Goal: Navigation & Orientation: Find specific page/section

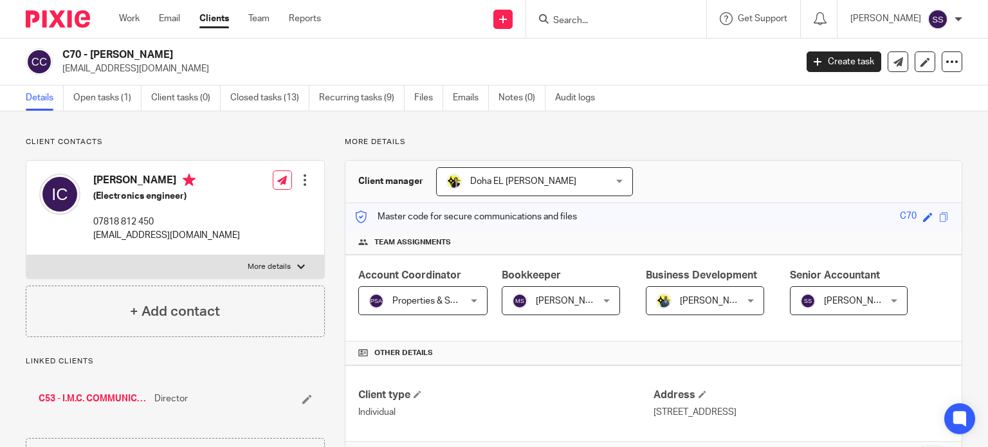
click at [638, 14] on form at bounding box center [620, 19] width 137 height 16
click at [623, 16] on input "Search" at bounding box center [610, 21] width 116 height 12
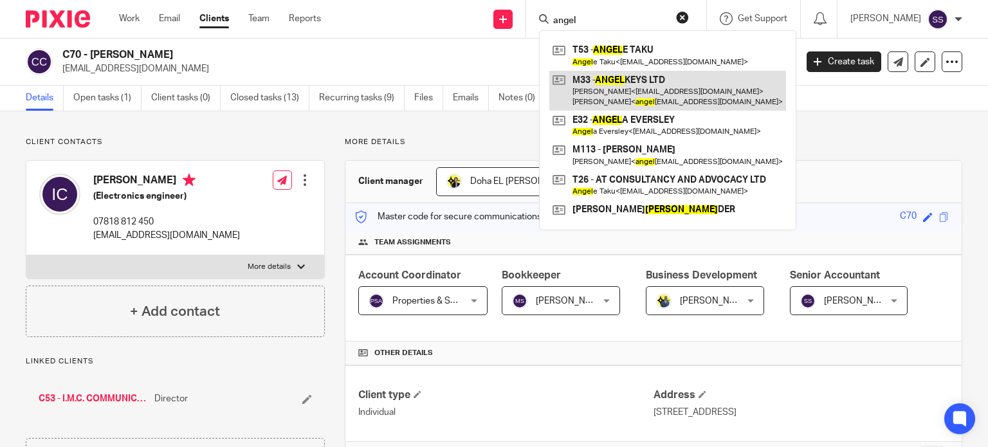
type input "angel"
click at [651, 86] on link at bounding box center [667, 91] width 237 height 40
click at [648, 89] on link at bounding box center [667, 91] width 237 height 40
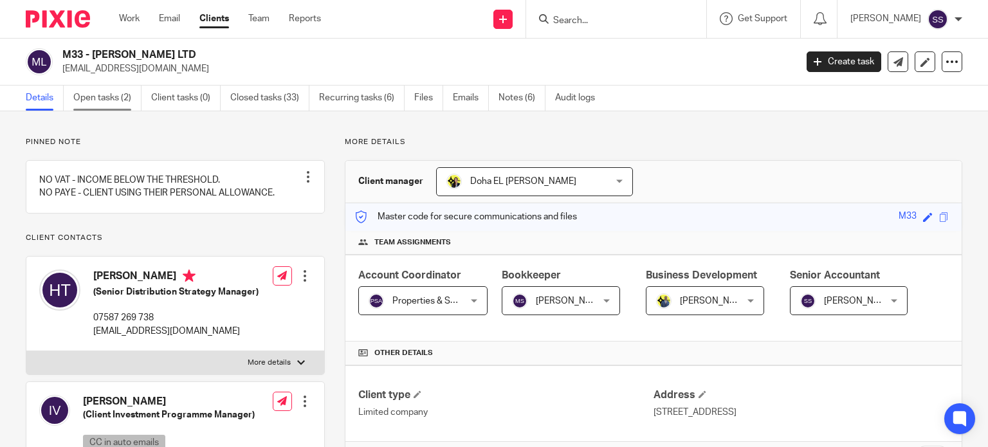
click at [131, 101] on link "Open tasks (2)" at bounding box center [107, 98] width 68 height 25
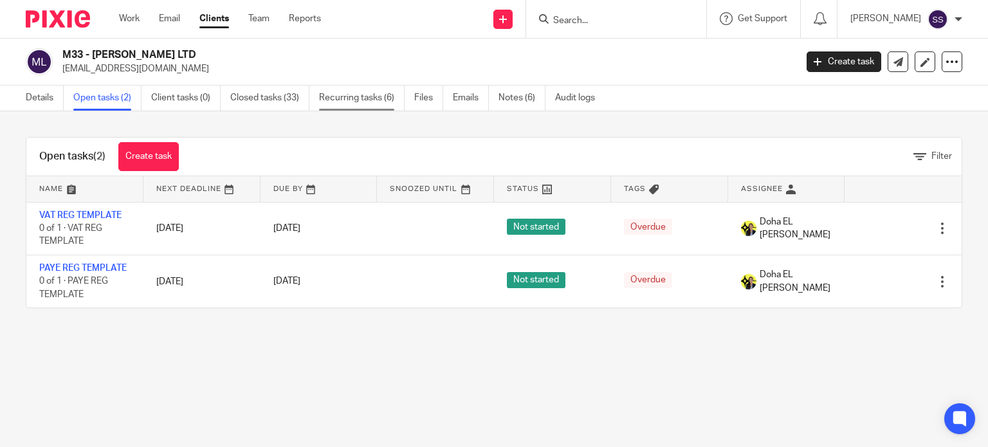
click at [358, 99] on link "Recurring tasks (6)" at bounding box center [362, 98] width 86 height 25
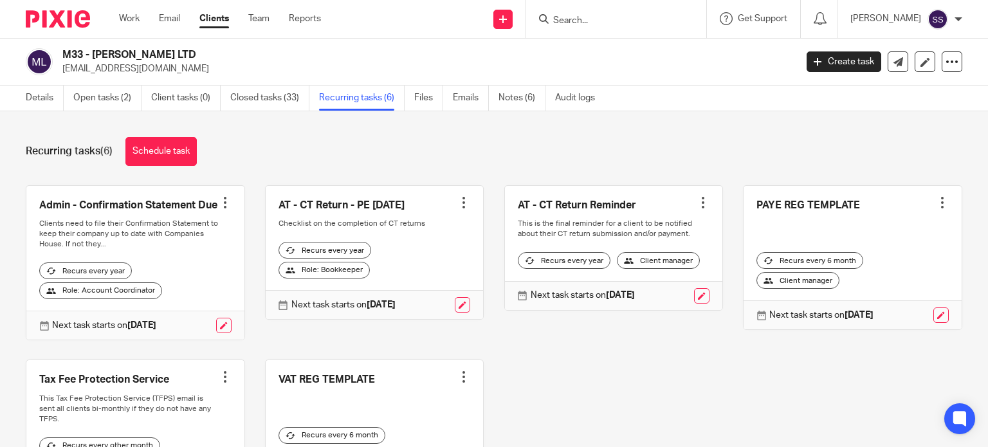
scroll to position [125, 0]
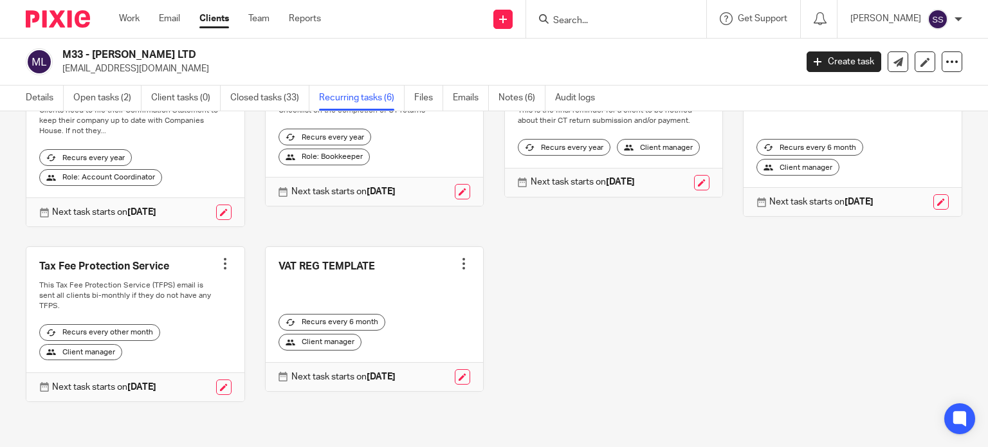
click at [571, 17] on input "Search" at bounding box center [610, 21] width 116 height 12
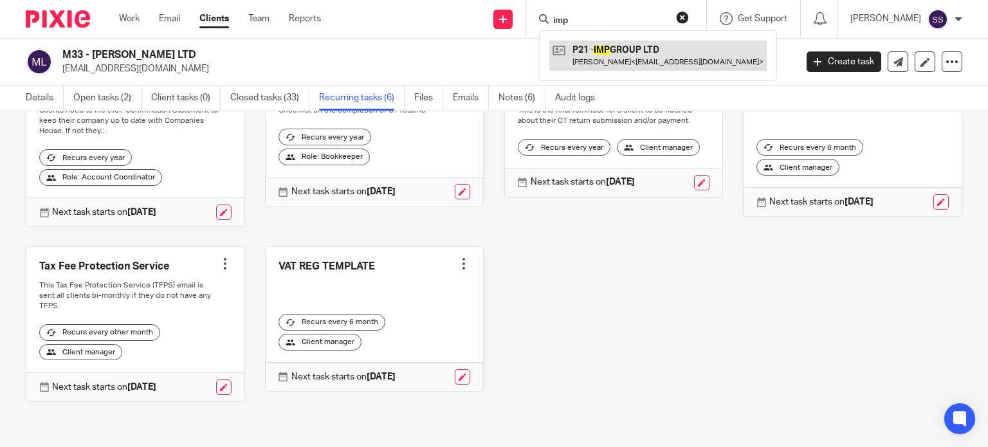
type input "imp"
click at [673, 64] on link at bounding box center [657, 56] width 217 height 30
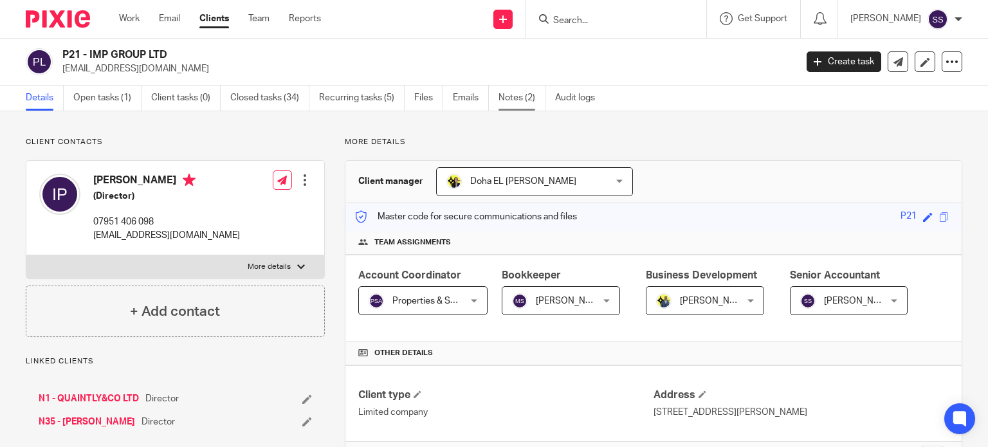
click at [517, 104] on link "Notes (2)" at bounding box center [521, 98] width 47 height 25
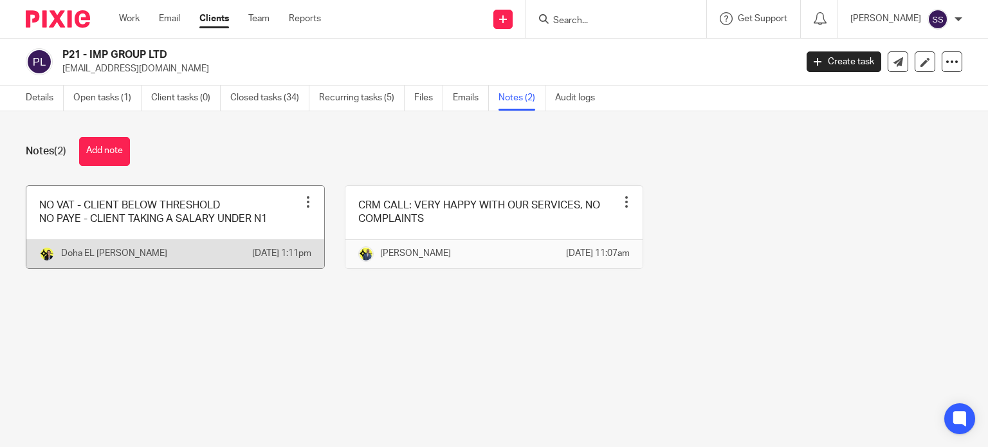
click at [302, 203] on div at bounding box center [308, 202] width 13 height 13
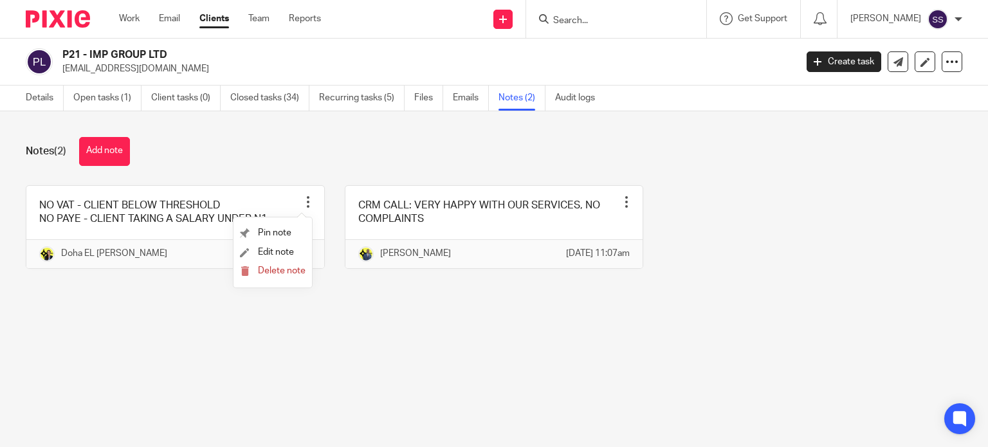
click at [224, 349] on main "P21 - IMP GROUP LTD [EMAIL_ADDRESS][DOMAIN_NAME] Create task Update from Compan…" at bounding box center [494, 223] width 988 height 447
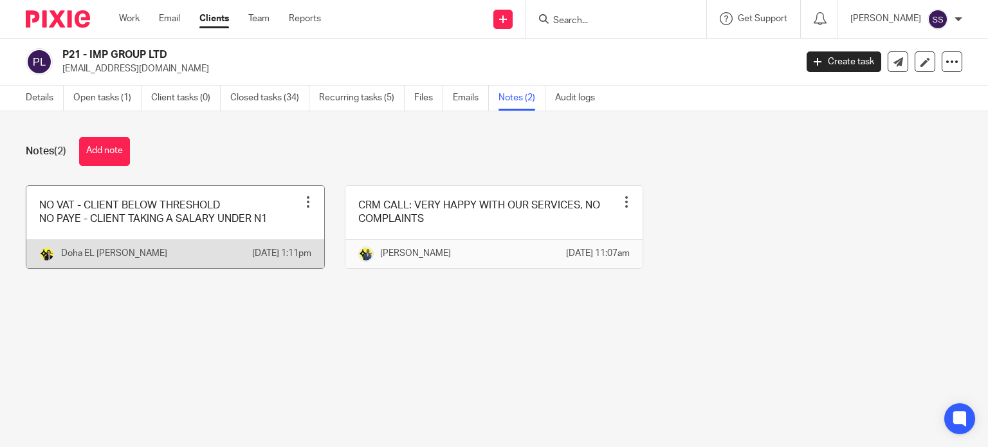
click at [231, 226] on link at bounding box center [175, 227] width 298 height 82
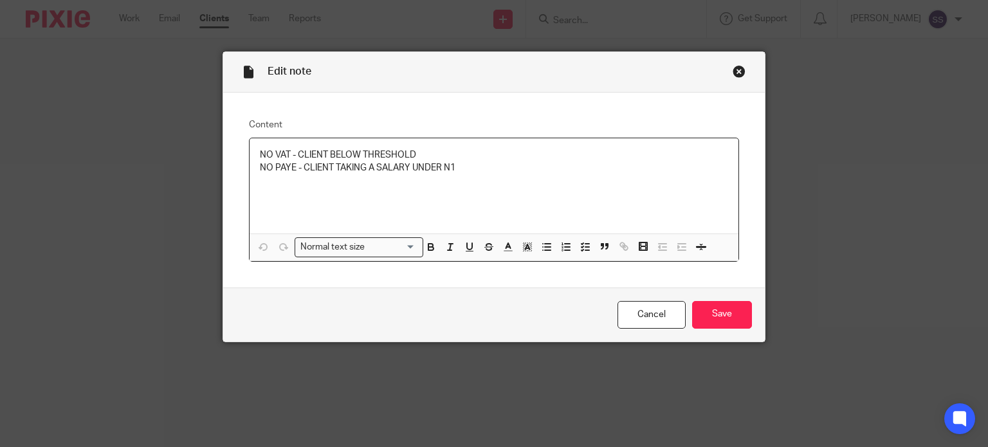
click at [734, 68] on div "Close this dialog window" at bounding box center [739, 71] width 13 height 13
click at [658, 315] on link "Cancel" at bounding box center [651, 315] width 68 height 28
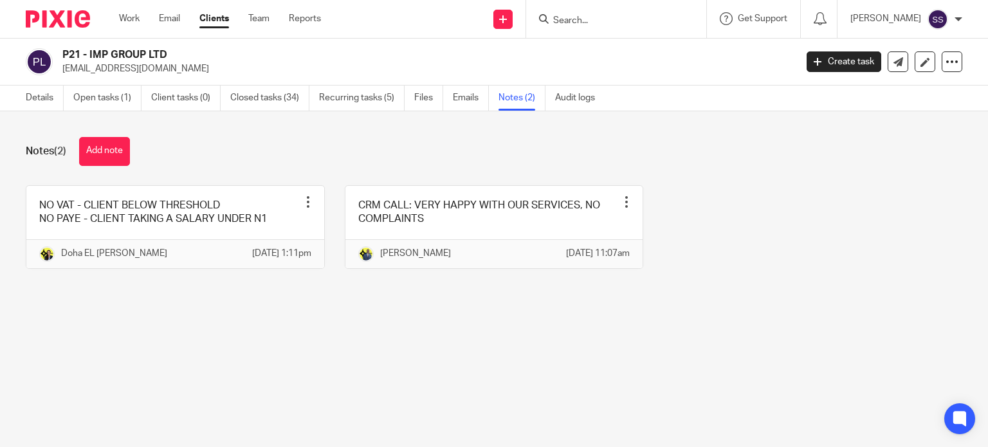
click at [592, 13] on form at bounding box center [620, 19] width 137 height 16
click at [570, 22] on input "Search" at bounding box center [610, 21] width 116 height 12
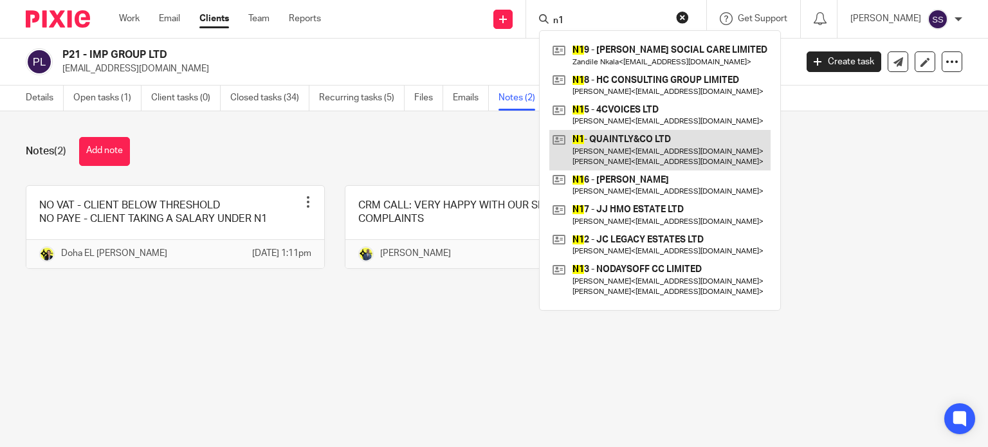
type input "n1"
click at [632, 144] on link at bounding box center [659, 150] width 221 height 40
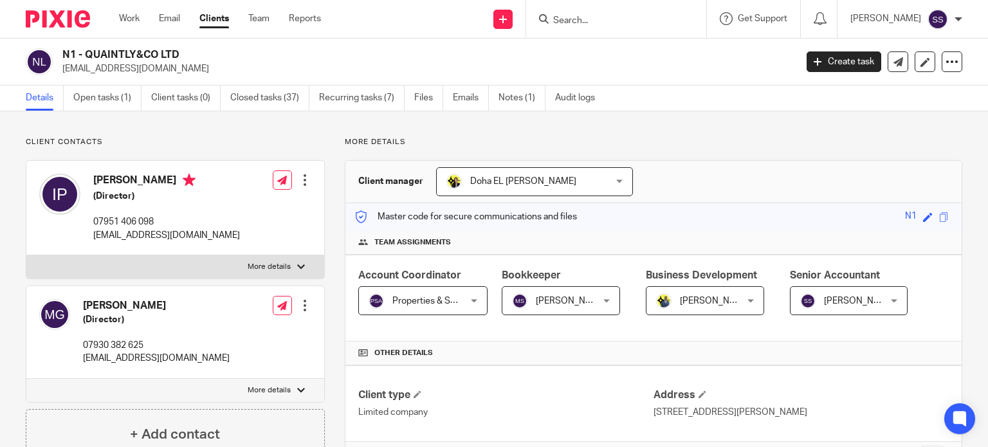
drag, startPoint x: 229, startPoint y: 55, endPoint x: 87, endPoint y: 46, distance: 141.8
click at [87, 46] on div "N1 - QUAINTLY&CO LTD hello@quaintly-uk.com Create task Update from Companies Ho…" at bounding box center [494, 62] width 988 height 47
copy h2 "QUAINTLY&CO LTD"
click at [336, 107] on link "Recurring tasks (7)" at bounding box center [362, 98] width 86 height 25
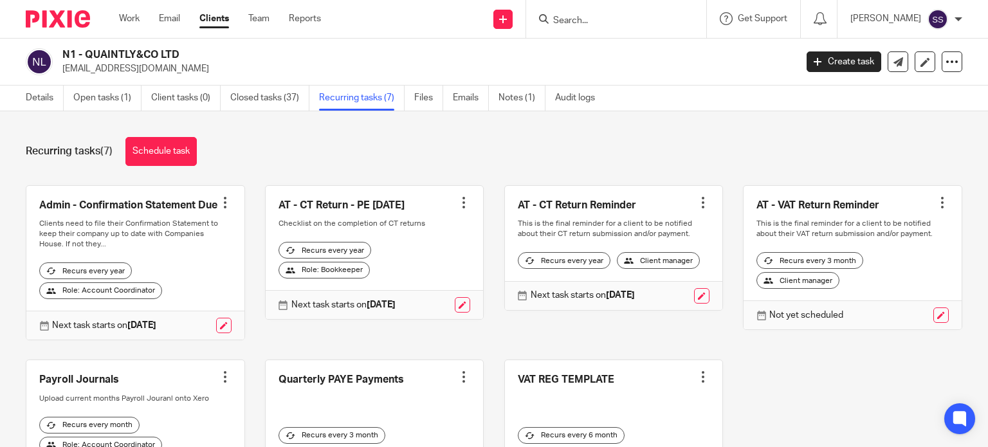
click at [372, 12] on div "Send new email Create task Add client Request signature Get Support Contact Sup…" at bounding box center [664, 19] width 648 height 38
click at [582, 11] on form at bounding box center [620, 19] width 137 height 16
click at [582, 17] on input "Search" at bounding box center [610, 21] width 116 height 12
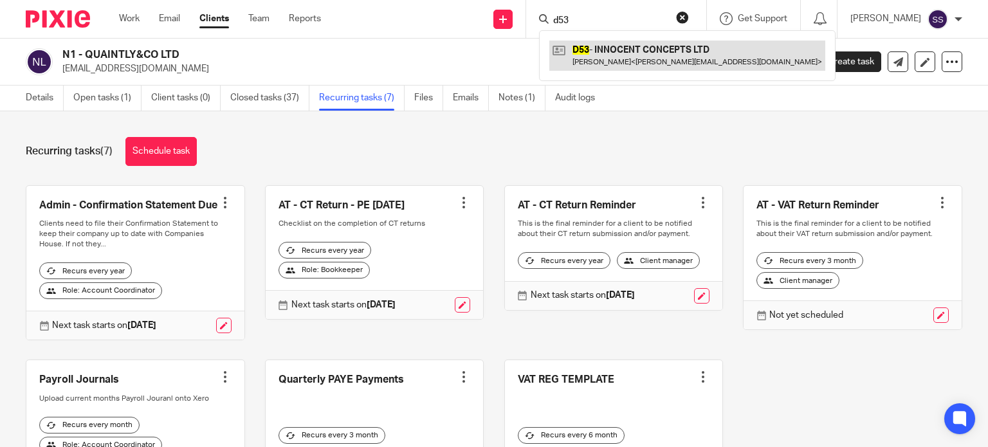
type input "d53"
click at [653, 48] on link at bounding box center [687, 56] width 276 height 30
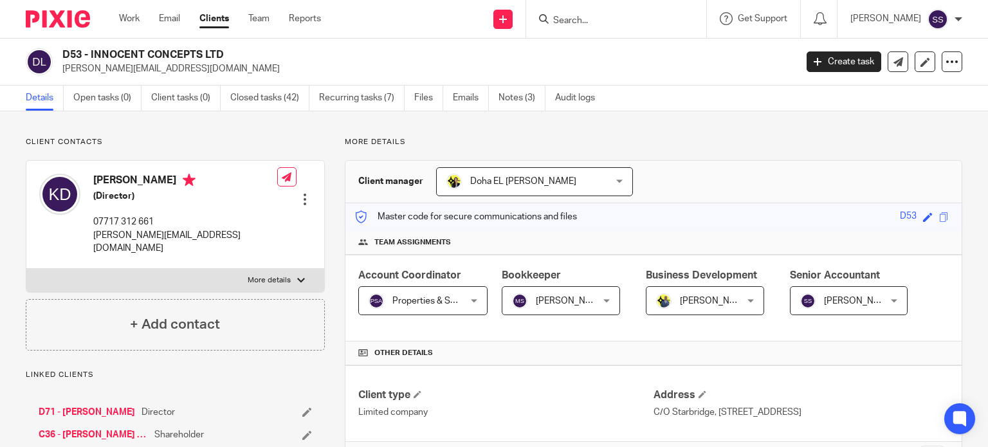
drag, startPoint x: 259, startPoint y: 49, endPoint x: 91, endPoint y: 48, distance: 167.9
click at [91, 48] on h2 "D53 - INNOCENT CONCEPTS LTD" at bounding box center [352, 55] width 580 height 14
copy h2 "INNOCENT CONCEPTS LTD"
click at [625, 15] on input "Search" at bounding box center [610, 21] width 116 height 12
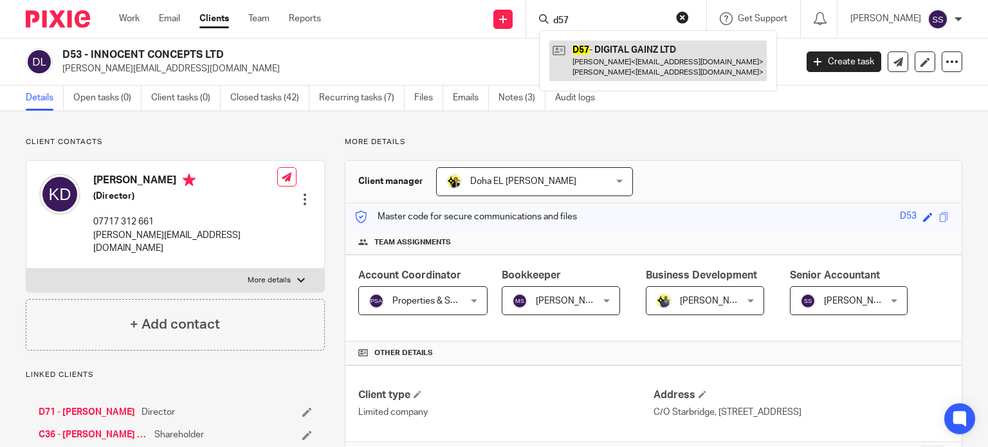
type input "d57"
click at [615, 56] on link at bounding box center [657, 61] width 217 height 40
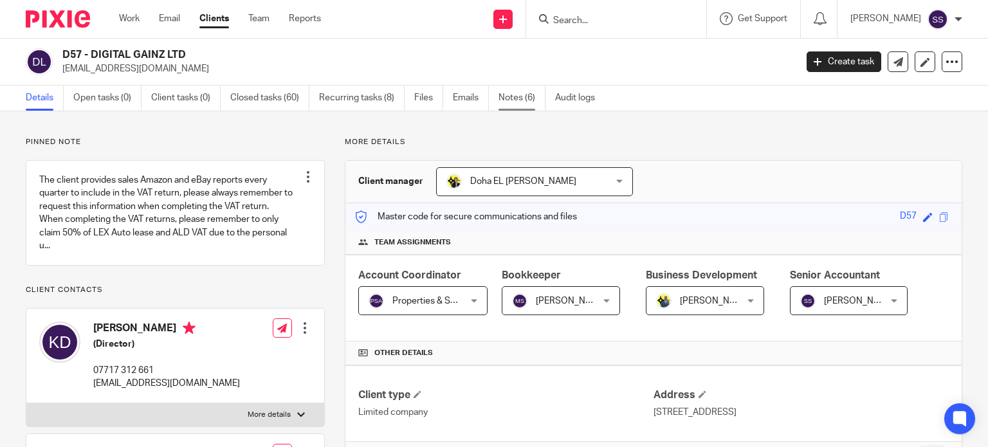
click at [505, 92] on link "Notes (6)" at bounding box center [521, 98] width 47 height 25
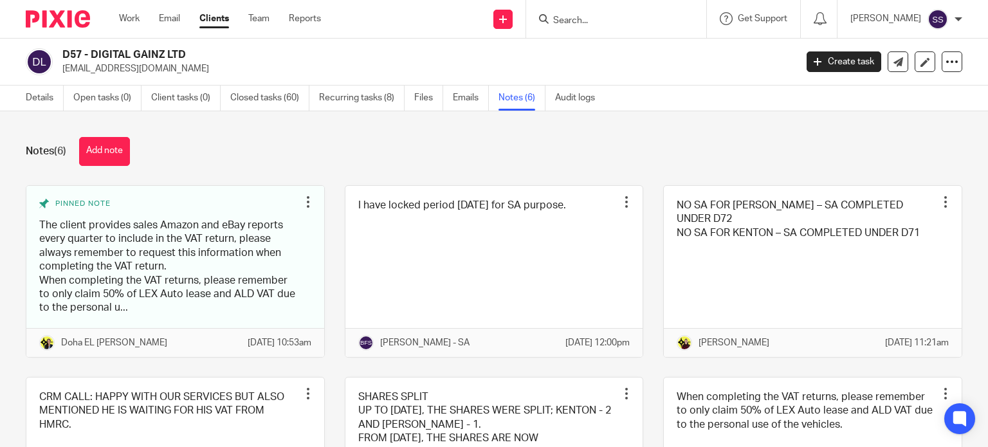
drag, startPoint x: 194, startPoint y: 54, endPoint x: 93, endPoint y: 49, distance: 100.5
click at [93, 49] on h2 "D57 - DIGITAL GAINZ LTD" at bounding box center [352, 55] width 580 height 14
copy h2 "DIGITAL GAINZ LTD"
click at [596, 18] on input "Search" at bounding box center [610, 21] width 116 height 12
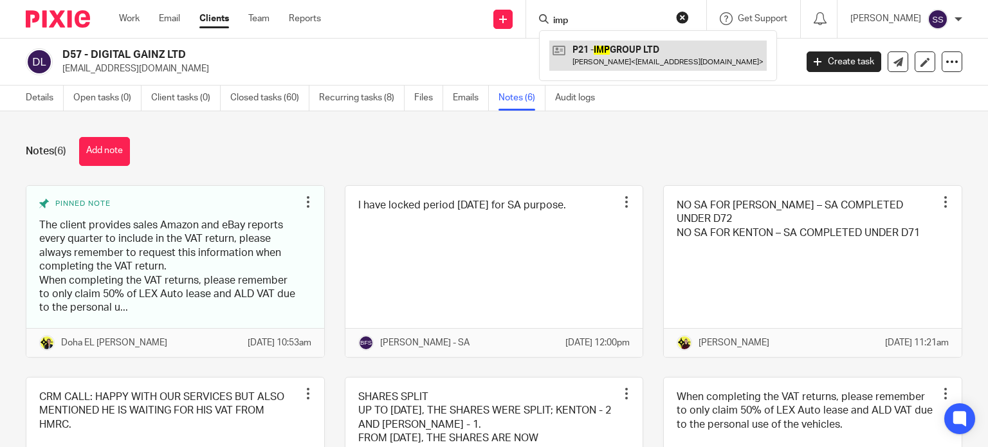
type input "imp"
click at [623, 59] on link at bounding box center [657, 56] width 217 height 30
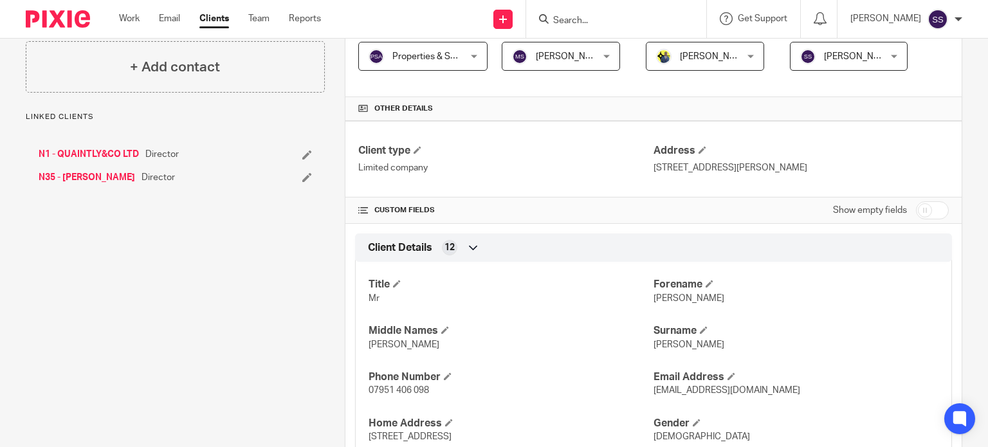
scroll to position [193, 0]
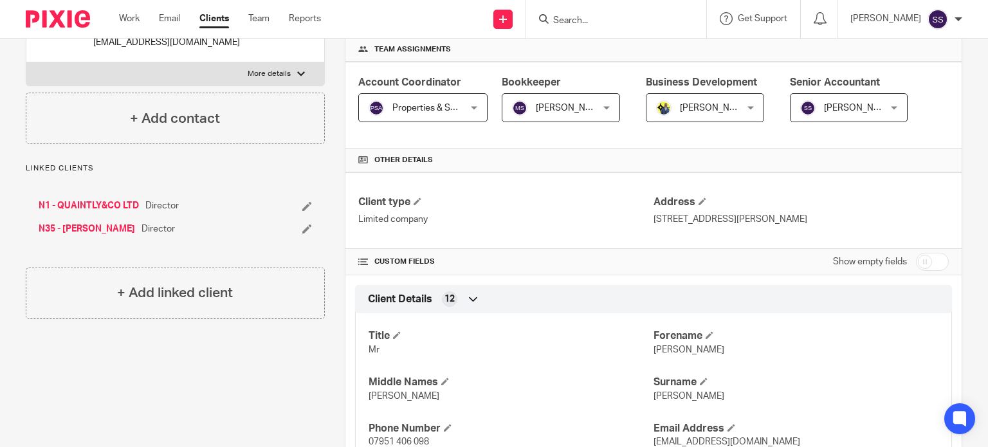
click at [86, 208] on link "N1 - QUAINTLY&CO LTD" at bounding box center [89, 205] width 100 height 13
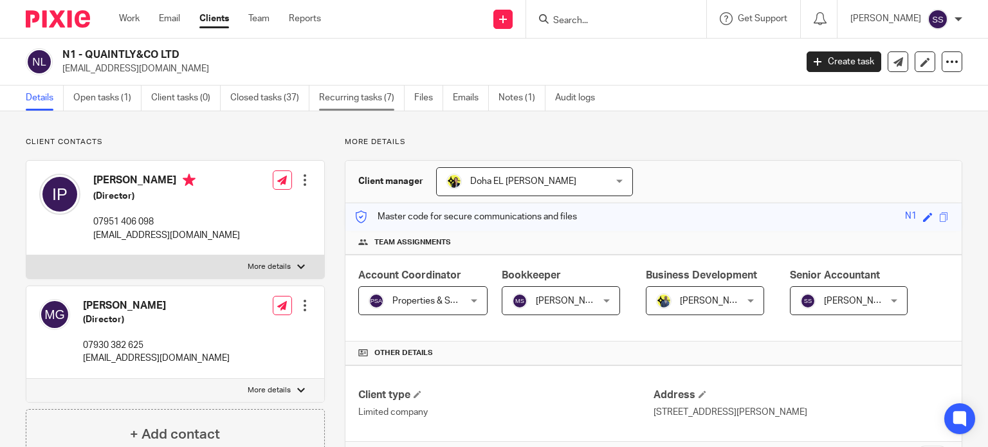
click at [349, 102] on link "Recurring tasks (7)" at bounding box center [362, 98] width 86 height 25
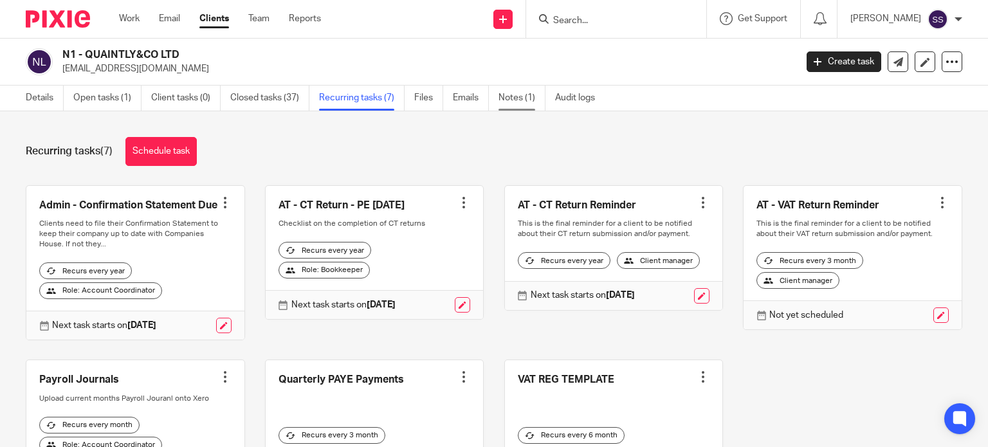
click at [511, 100] on link "Notes (1)" at bounding box center [521, 98] width 47 height 25
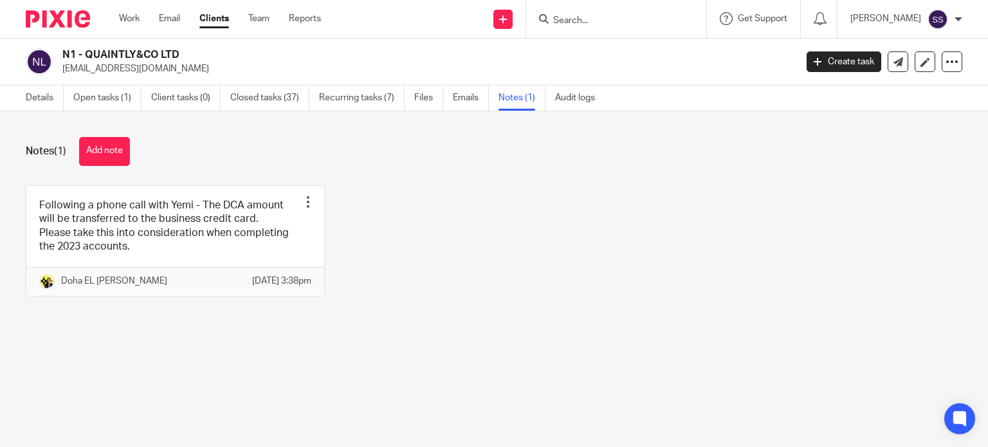
click at [595, 24] on input "Search" at bounding box center [610, 21] width 116 height 12
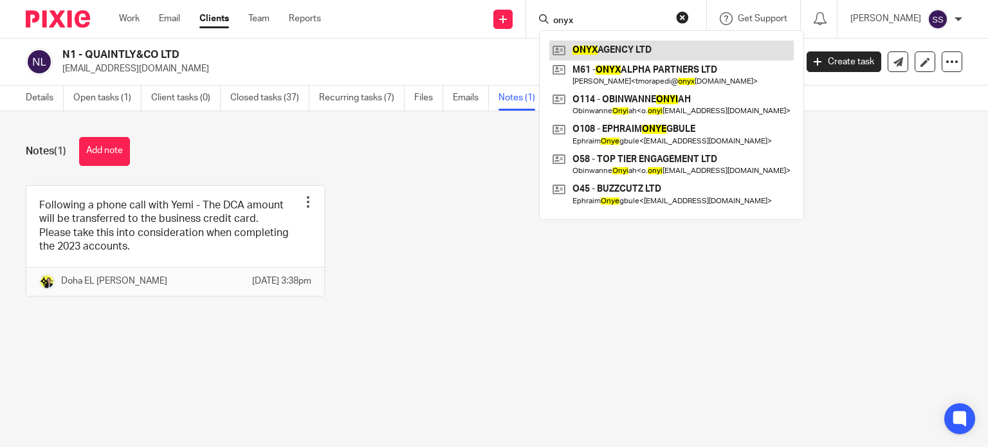
type input "onyx"
click at [634, 53] on link at bounding box center [671, 50] width 244 height 19
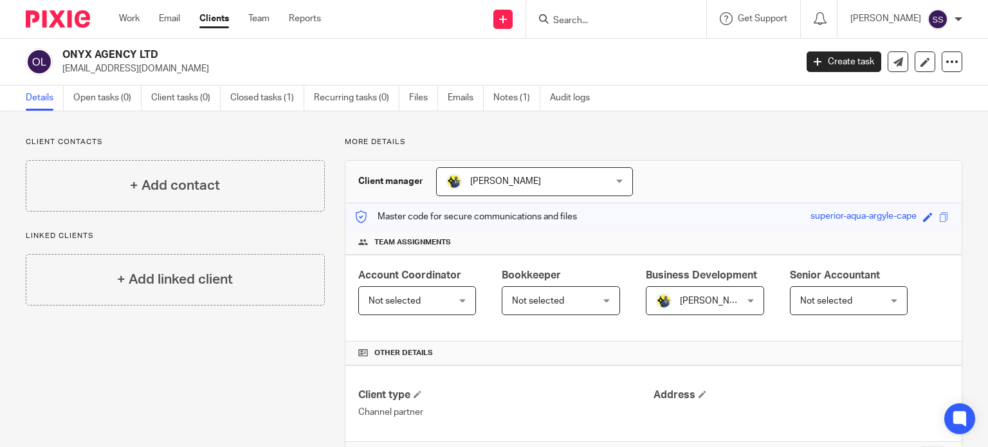
click at [626, 28] on div at bounding box center [616, 19] width 180 height 38
click at [623, 15] on form at bounding box center [620, 19] width 137 height 16
click at [623, 15] on input "Search" at bounding box center [610, 21] width 116 height 12
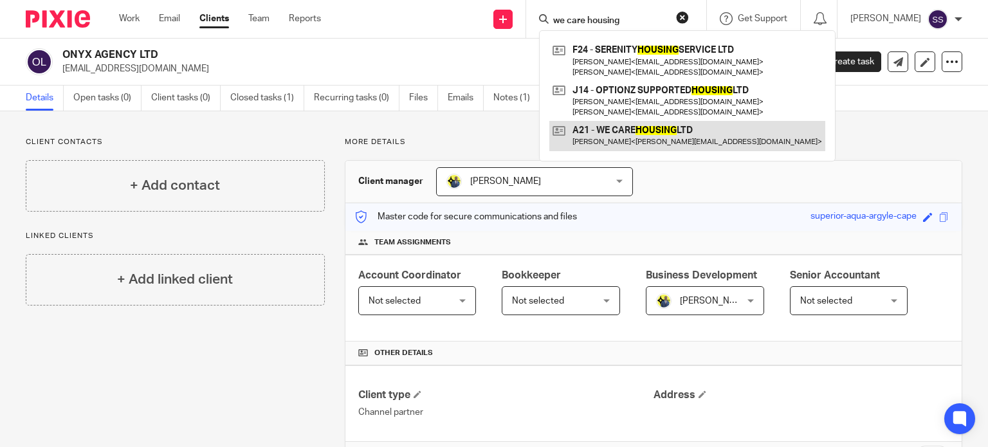
type input "we care housing"
click at [669, 126] on link at bounding box center [687, 136] width 276 height 30
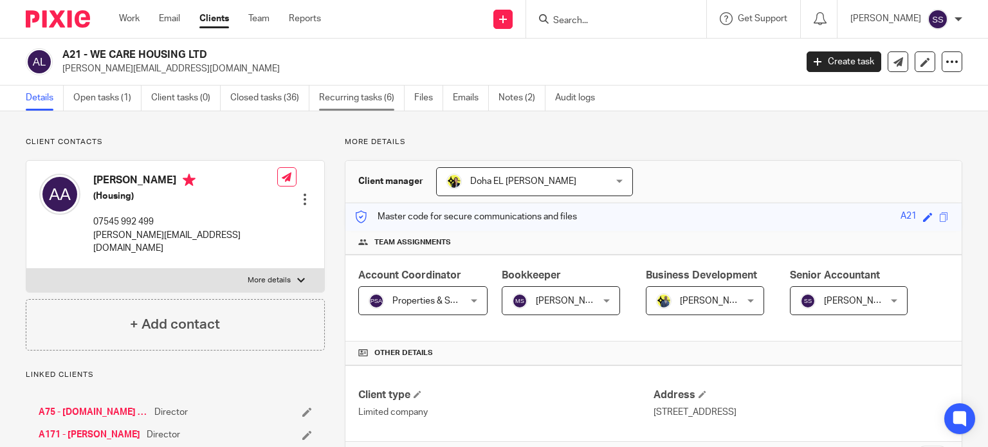
click at [358, 100] on link "Recurring tasks (6)" at bounding box center [362, 98] width 86 height 25
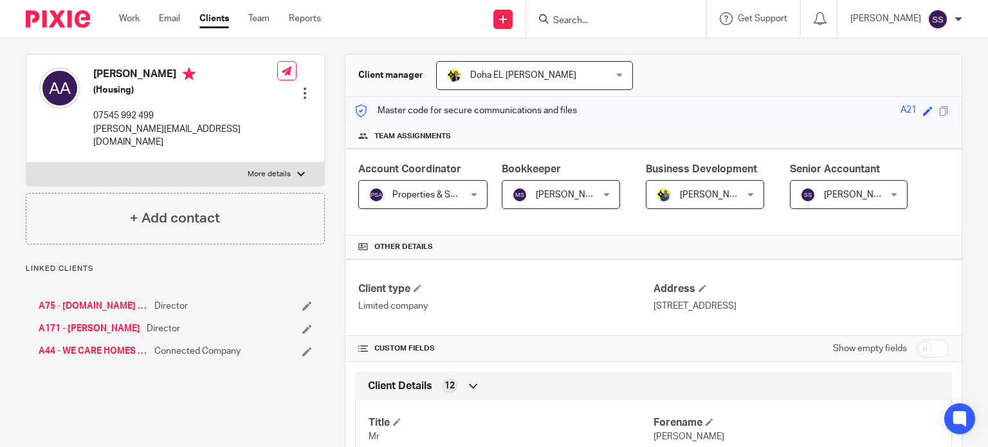
scroll to position [129, 0]
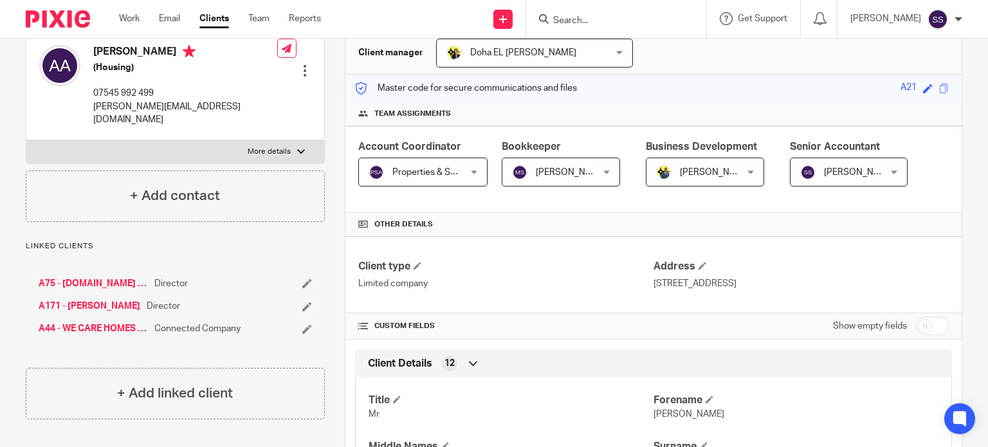
click at [610, 15] on input "Search" at bounding box center [610, 21] width 116 height 12
paste input "OVIEYA LONDON LTD"
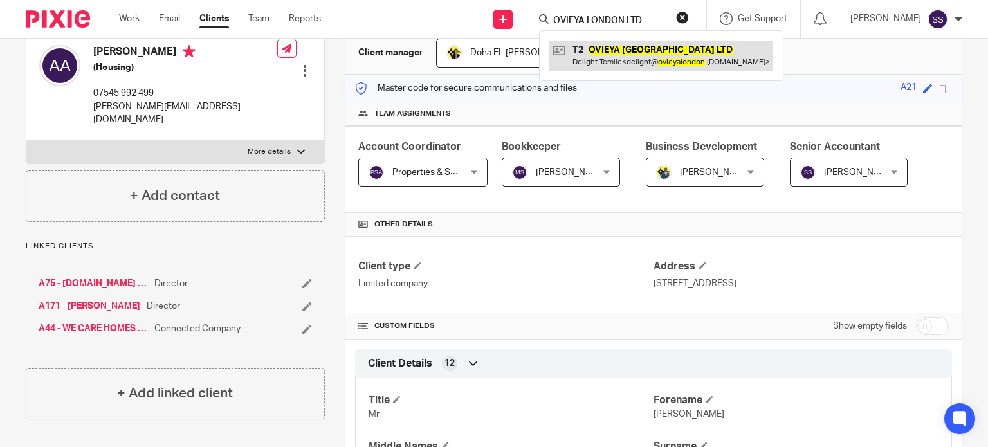
type input "OVIEYA LONDON LTD"
click at [642, 51] on link at bounding box center [661, 56] width 224 height 30
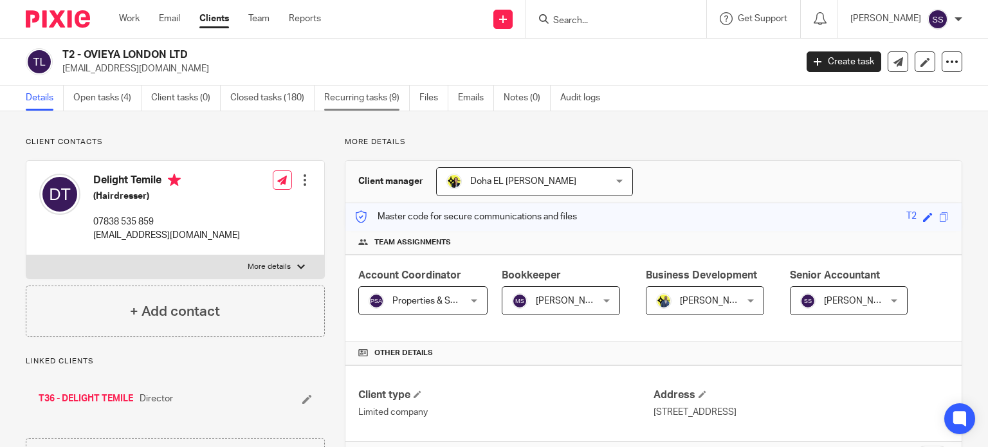
click at [397, 92] on link "Recurring tasks (9)" at bounding box center [367, 98] width 86 height 25
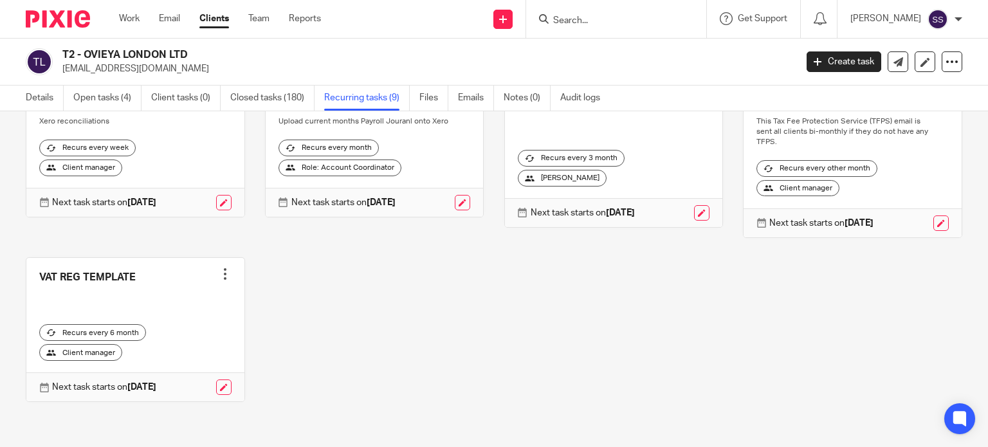
scroll to position [288, 0]
click at [596, 13] on form at bounding box center [620, 19] width 137 height 16
click at [593, 24] on input "Search" at bounding box center [610, 21] width 116 height 12
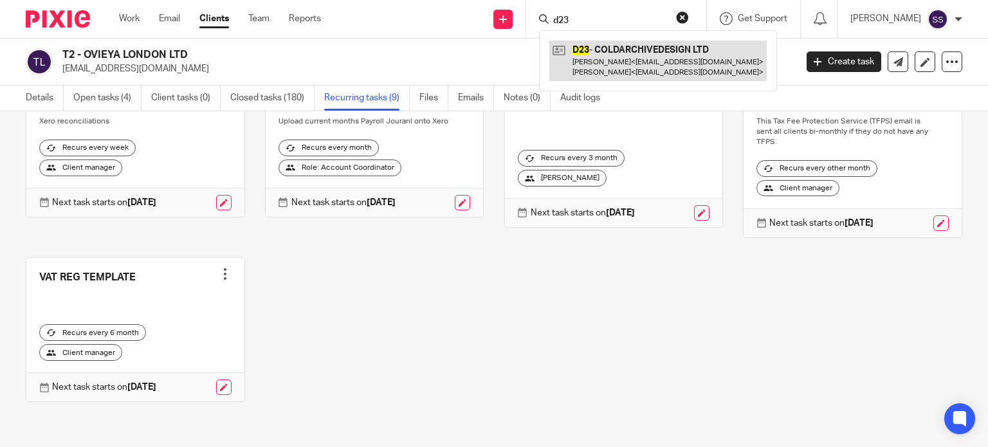
type input "d23"
click at [672, 53] on link at bounding box center [657, 61] width 217 height 40
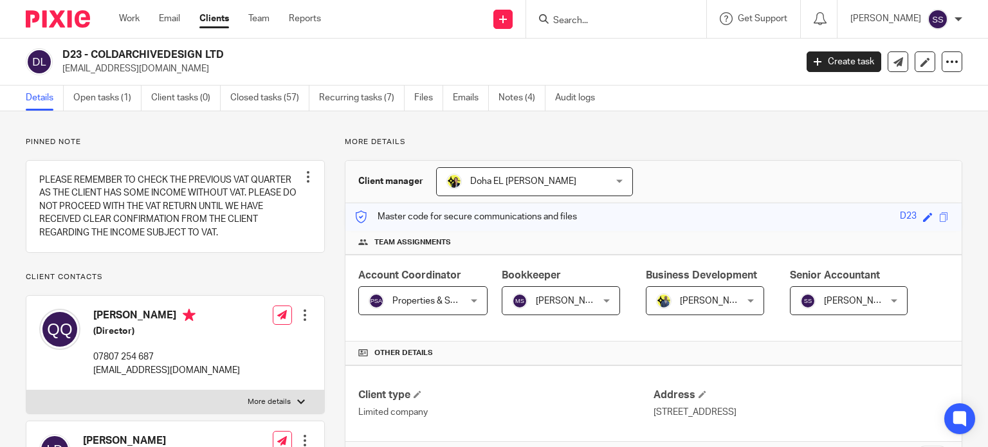
drag, startPoint x: 244, startPoint y: 53, endPoint x: 92, endPoint y: 59, distance: 152.5
click at [92, 59] on h2 "D23 - COLDARCHIVEDESIGN LTD" at bounding box center [352, 55] width 580 height 14
copy h2 "COLDARCHIVEDESIGN LTD"
click at [612, 18] on input "Search" at bounding box center [610, 21] width 116 height 12
paste input "Blue Dot Software Limited"
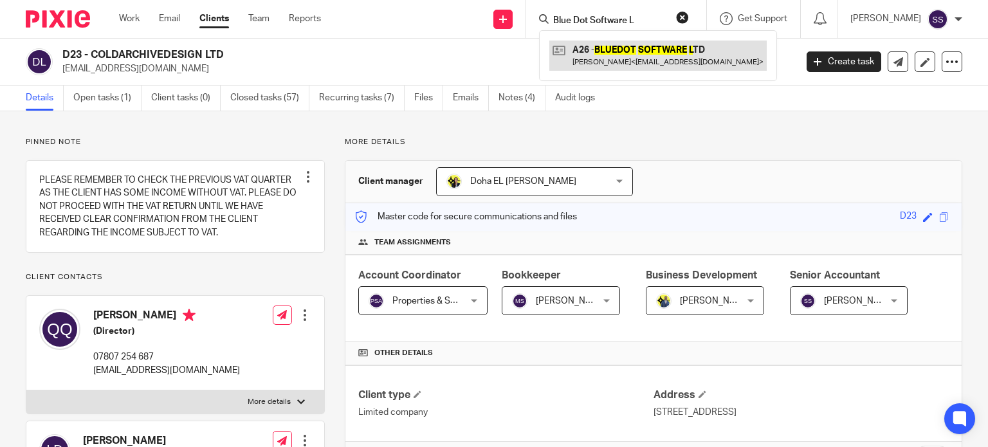
type input "Blue Dot Software L"
click at [644, 57] on link at bounding box center [657, 56] width 217 height 30
